Goal: Check status

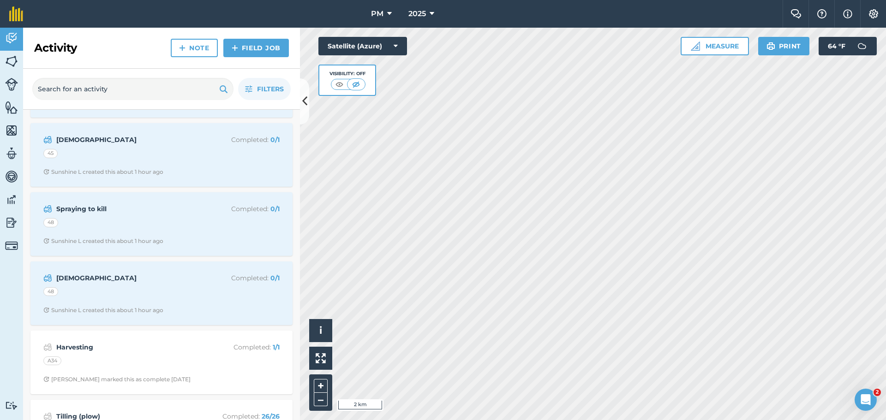
scroll to position [369, 0]
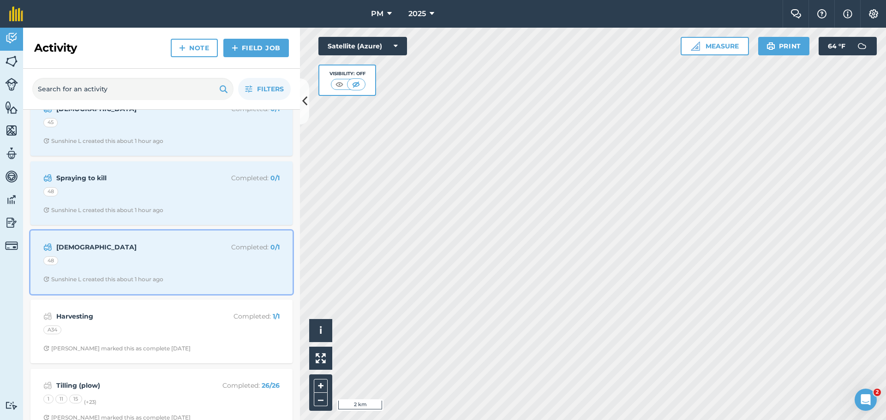
click at [147, 256] on div "Mow Completed : 0 / 1 48 Sunshine L created this about 1 hour ago" at bounding box center [161, 262] width 251 height 53
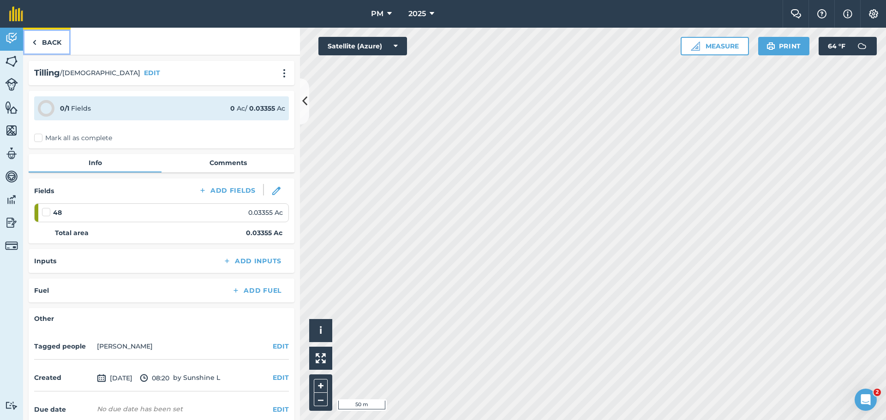
click at [62, 42] on link "Back" at bounding box center [47, 41] width 48 height 27
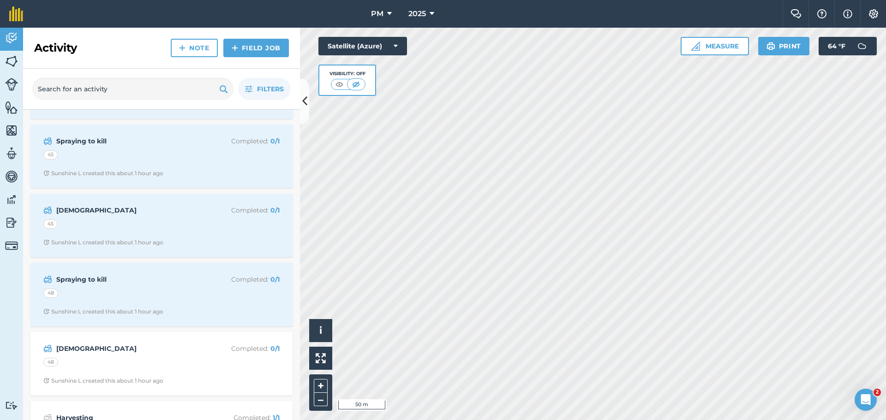
scroll to position [231, 0]
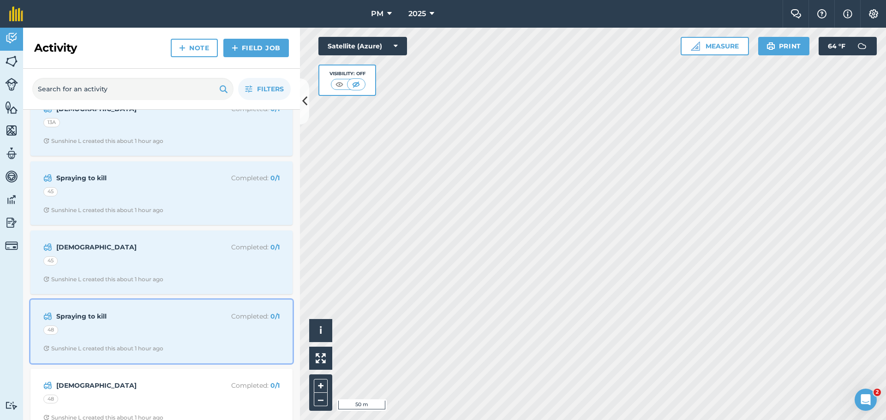
click at [163, 323] on div "Spraying to kill Completed : 0 / 1 48 Sunshine L created this about 1 hour ago" at bounding box center [161, 331] width 251 height 53
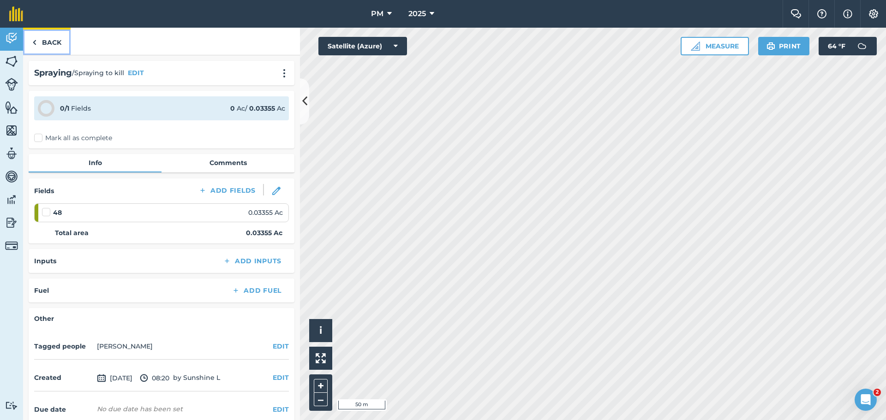
click at [53, 44] on link "Back" at bounding box center [47, 41] width 48 height 27
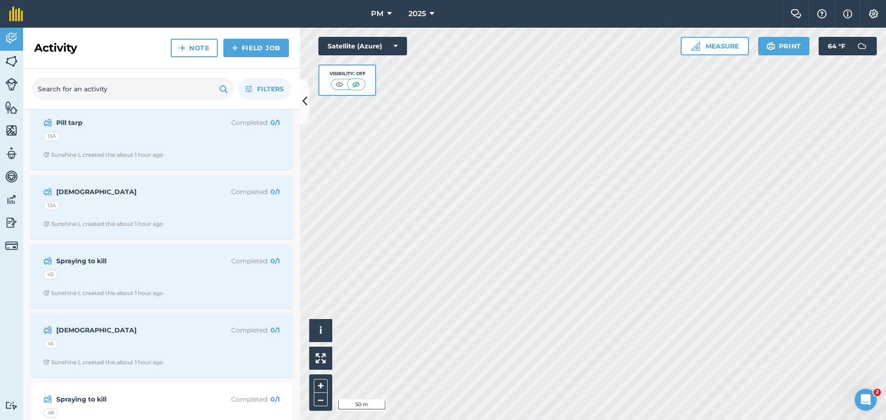
scroll to position [185, 0]
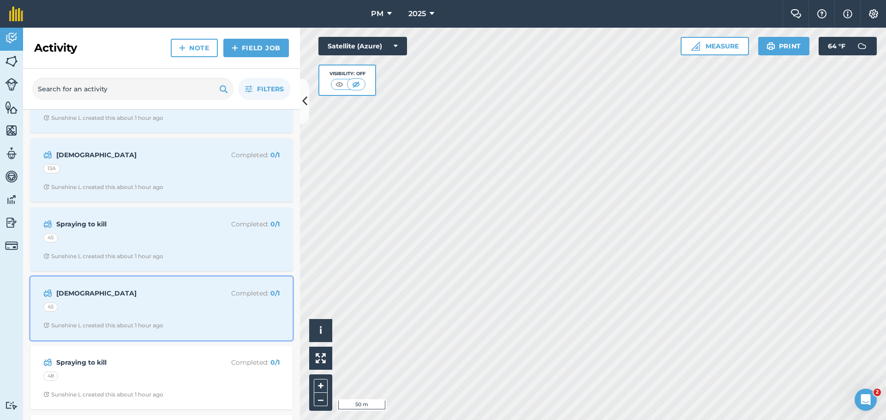
click at [114, 308] on div "45" at bounding box center [161, 309] width 236 height 12
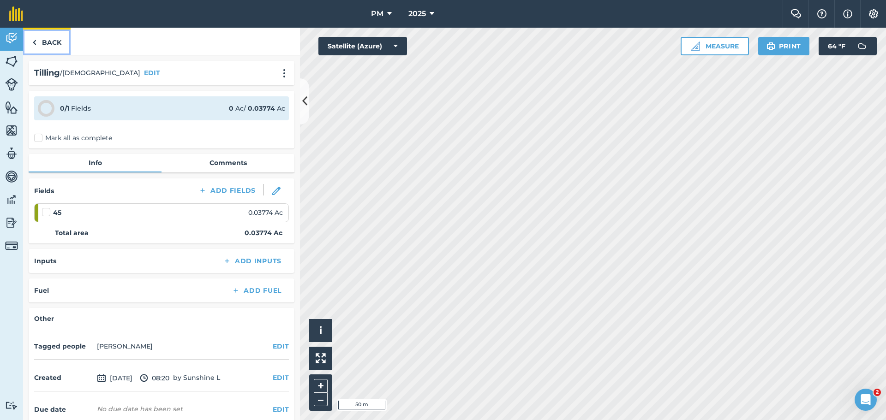
click at [60, 44] on link "Back" at bounding box center [47, 41] width 48 height 27
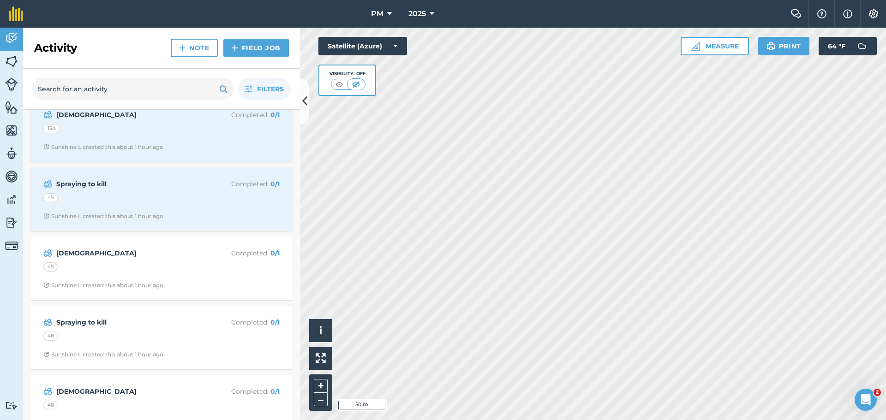
scroll to position [231, 0]
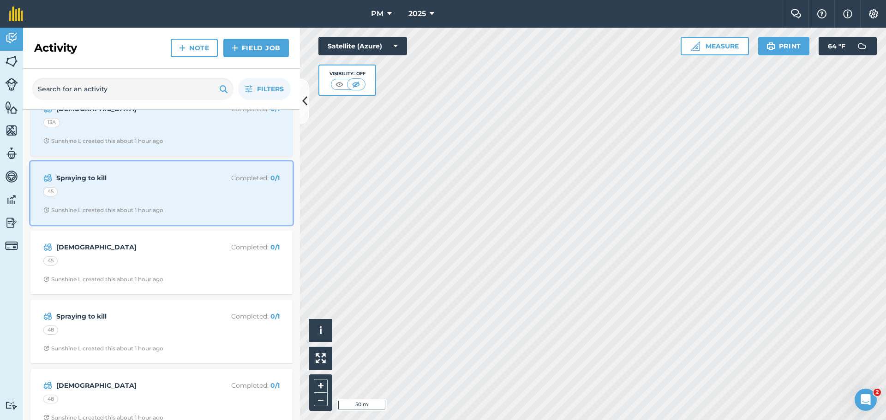
click at [134, 191] on div "45" at bounding box center [161, 193] width 236 height 12
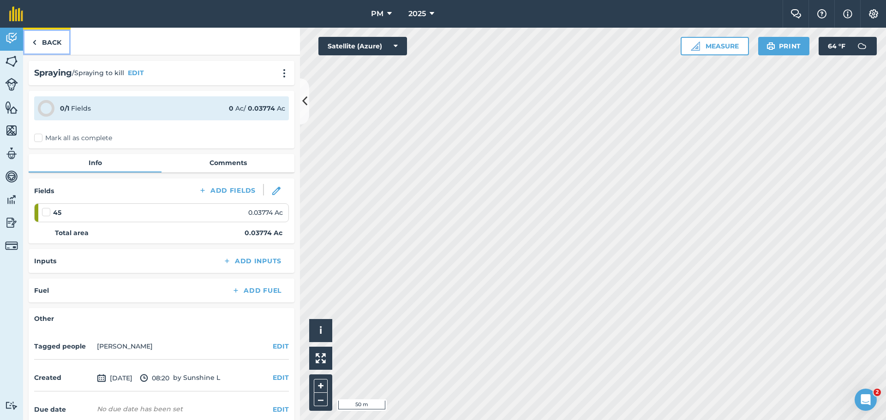
click at [53, 43] on link "Back" at bounding box center [47, 41] width 48 height 27
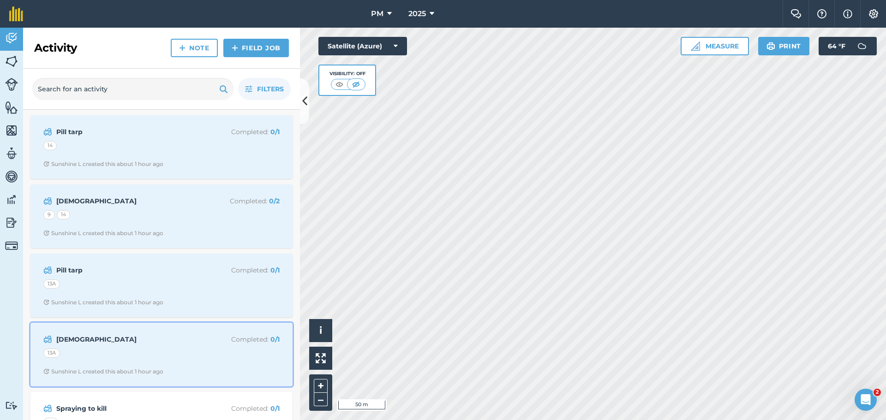
click at [110, 352] on div "13A" at bounding box center [161, 355] width 236 height 12
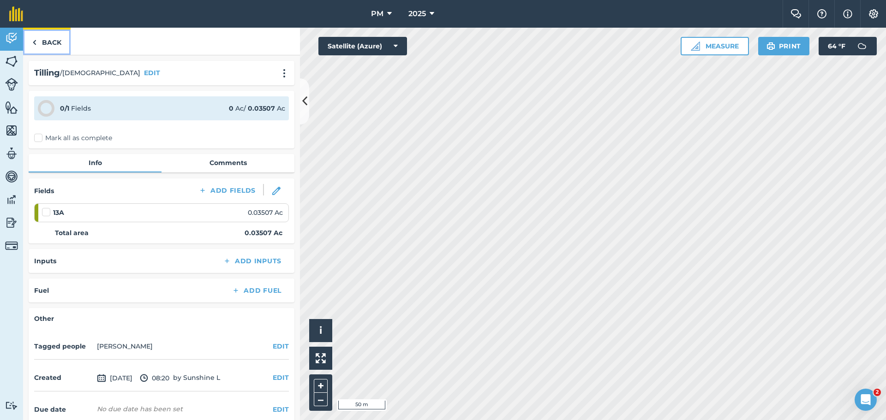
click at [54, 43] on link "Back" at bounding box center [47, 41] width 48 height 27
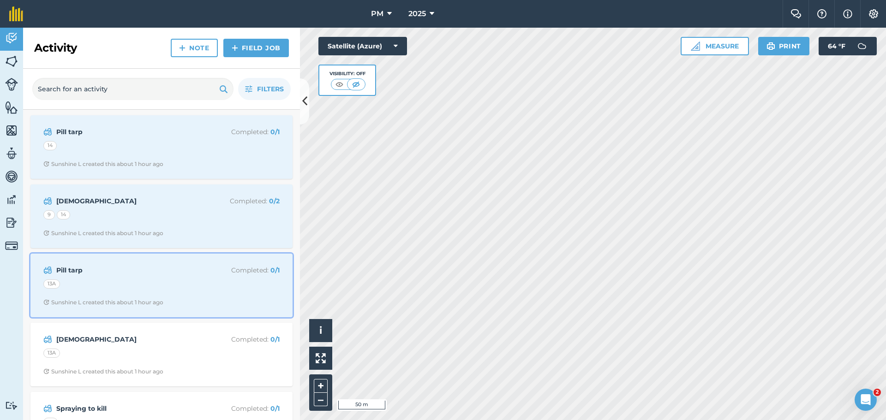
click at [113, 285] on div "13A" at bounding box center [161, 286] width 236 height 12
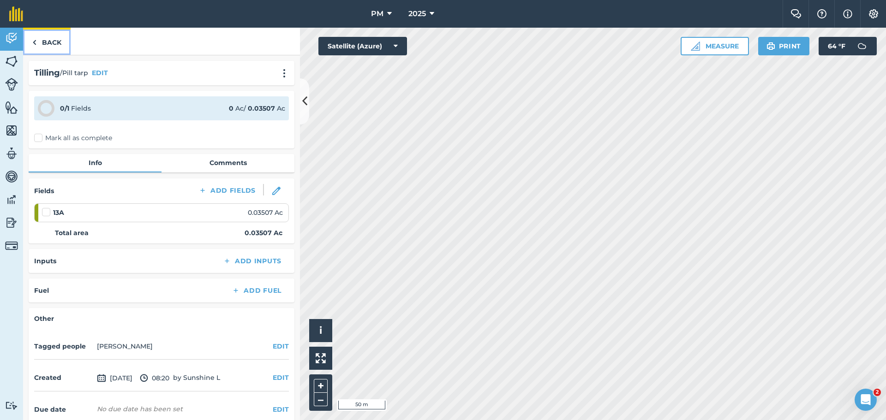
click at [45, 42] on link "Back" at bounding box center [47, 41] width 48 height 27
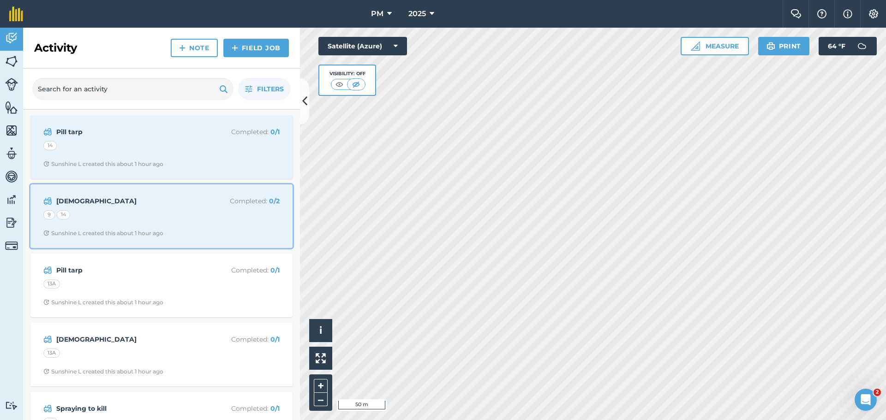
click at [109, 210] on div "9 14" at bounding box center [161, 216] width 236 height 12
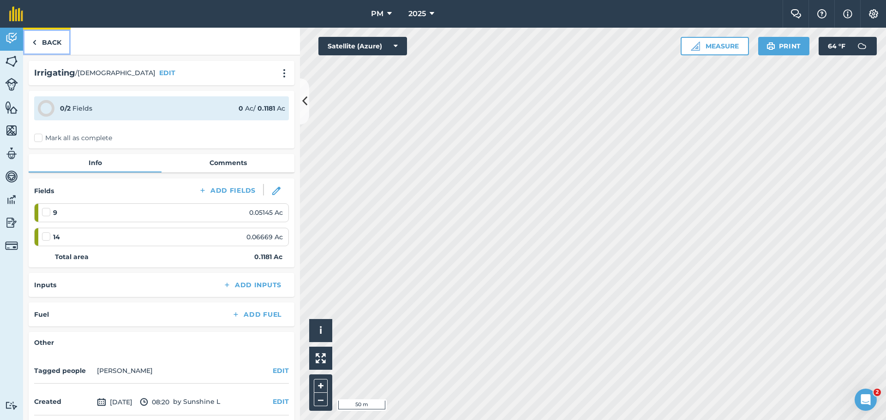
click at [52, 42] on link "Back" at bounding box center [47, 41] width 48 height 27
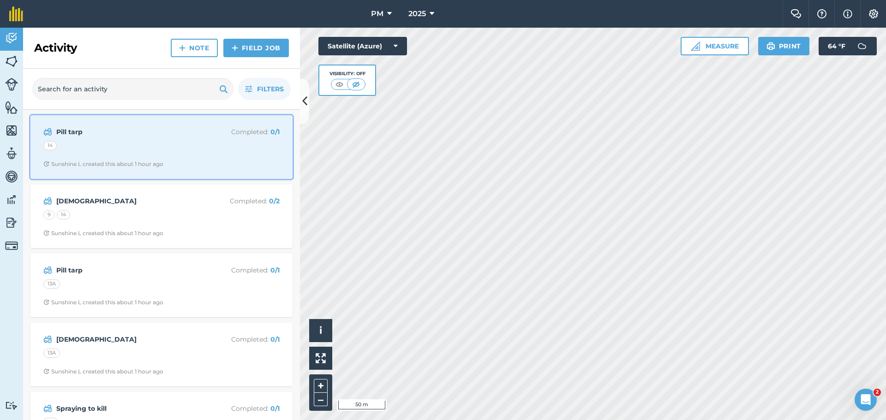
click at [150, 160] on div "Pill tarp Completed : 0 / 1 14 Sunshine L created this about 1 hour ago" at bounding box center [161, 147] width 251 height 53
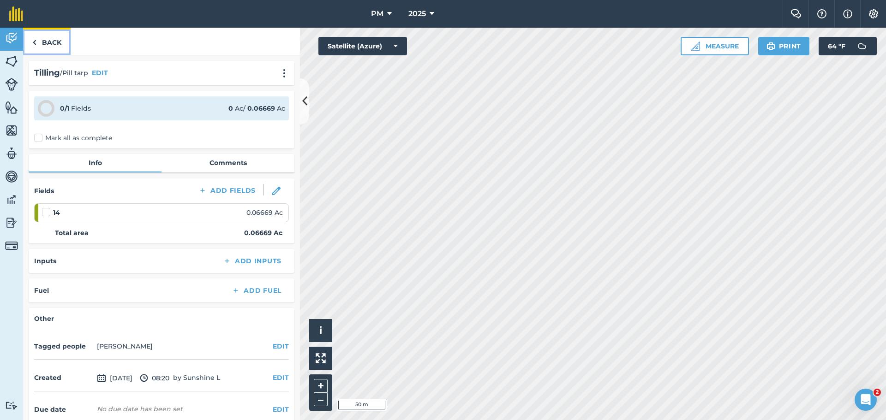
click at [53, 43] on link "Back" at bounding box center [47, 41] width 48 height 27
